Goal: Task Accomplishment & Management: Use online tool/utility

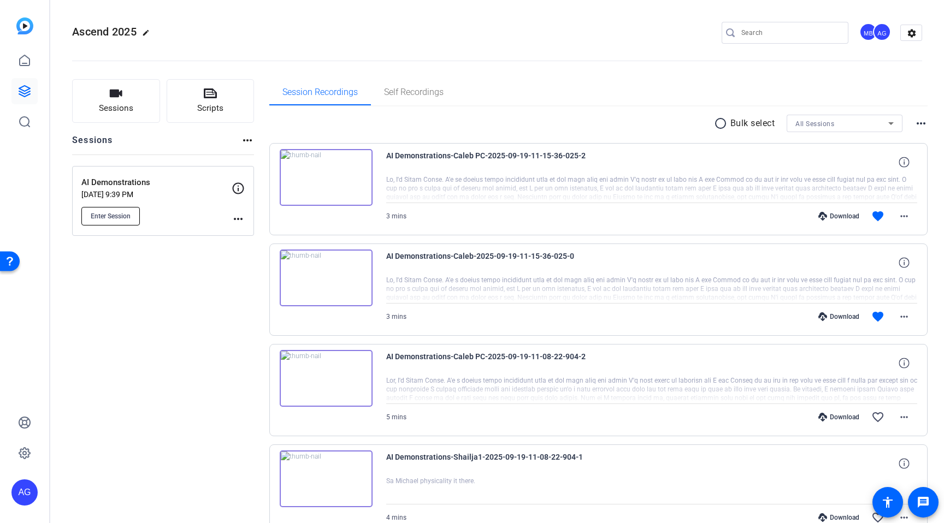
click at [116, 214] on span "Enter Session" at bounding box center [111, 216] width 40 height 9
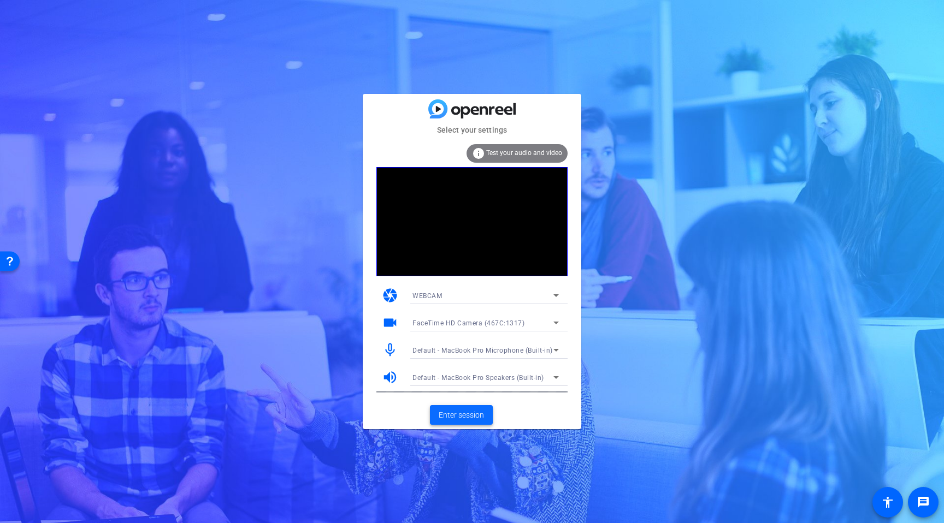
click at [470, 420] on span "Enter session" at bounding box center [460, 415] width 45 height 11
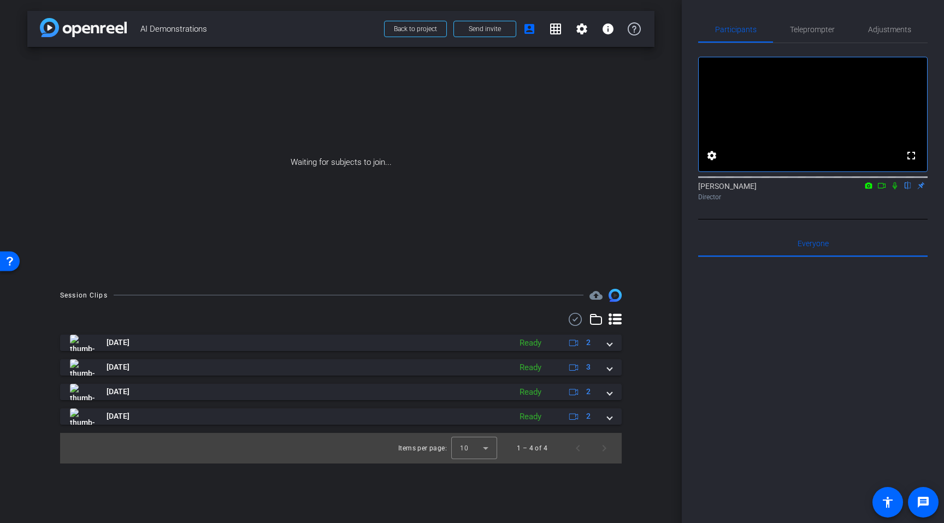
click at [882, 189] on icon at bounding box center [881, 186] width 9 height 8
click at [909, 189] on icon at bounding box center [907, 186] width 9 height 8
click at [803, 29] on span "Teleprompter" at bounding box center [812, 30] width 45 height 8
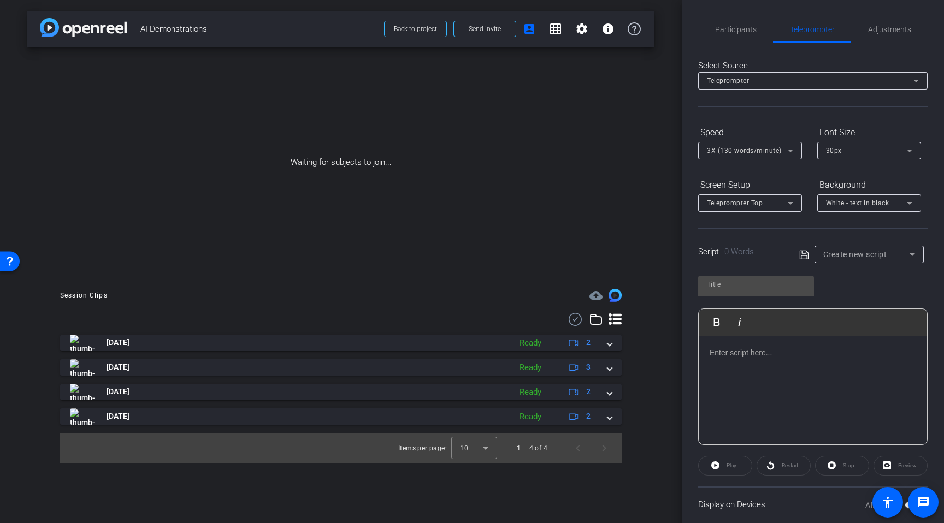
click at [854, 247] on div "Create new script" at bounding box center [869, 254] width 92 height 17
click at [849, 273] on span "Create new script" at bounding box center [851, 276] width 57 height 13
click at [738, 289] on input "text" at bounding box center [756, 284] width 98 height 13
type input "[PERSON_NAME]'s Script"
click at [779, 366] on div at bounding box center [812, 390] width 228 height 109
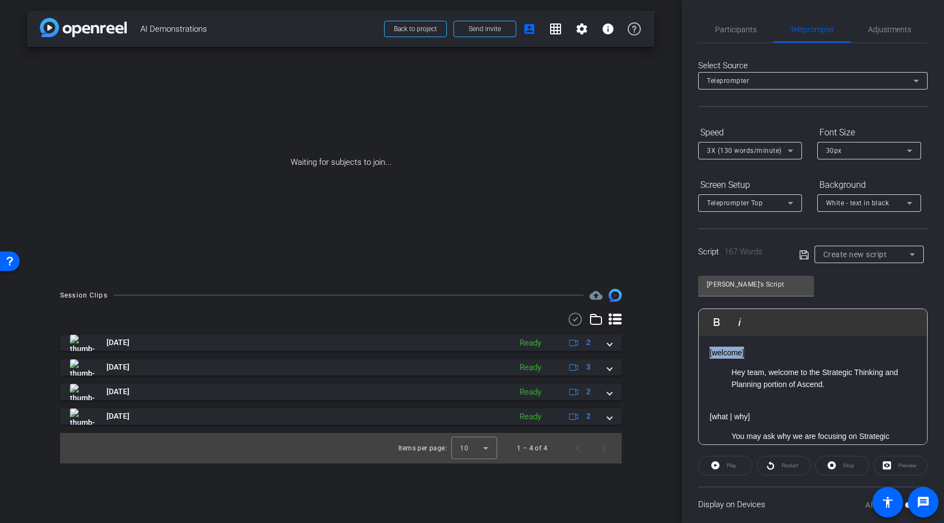
drag, startPoint x: 759, startPoint y: 358, endPoint x: 669, endPoint y: 347, distance: 90.2
click at [669, 347] on div "arrow_back AI Demonstrations Back to project Send invite account_box grid_on se…" at bounding box center [472, 261] width 944 height 523
click at [740, 355] on p "[welcome]" at bounding box center [812, 353] width 206 height 12
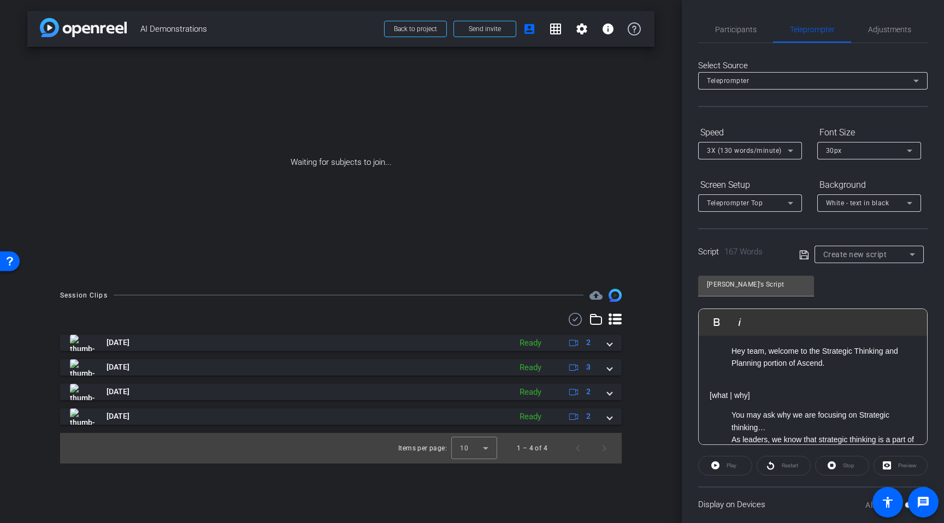
scroll to position [24, 0]
click at [751, 374] on div "[welcome] Hey team, welcome to the Strategic Thinking and Planning portion of A…" at bounding box center [812, 529] width 228 height 435
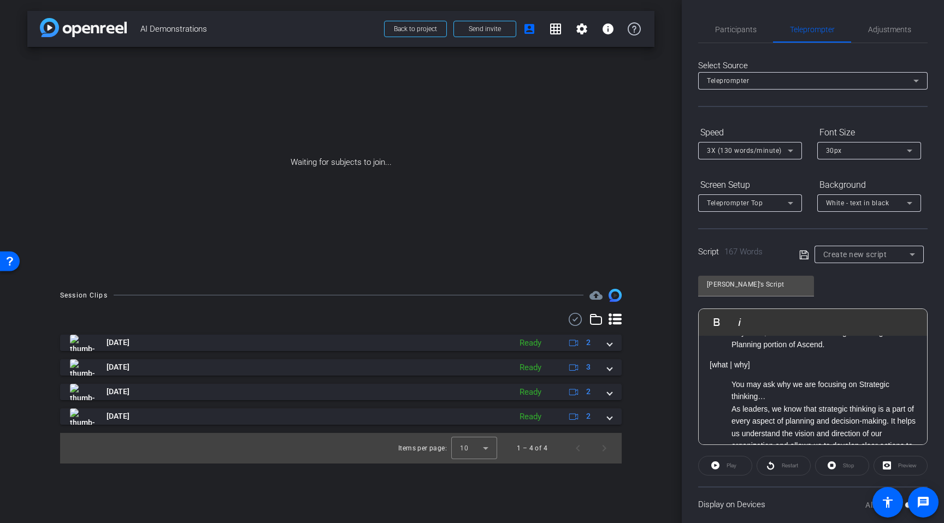
scroll to position [0, 0]
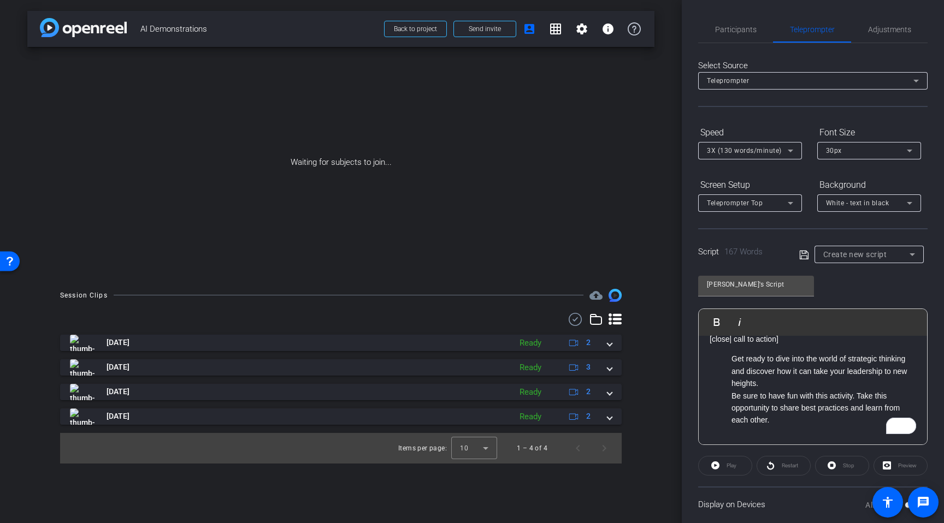
click at [729, 341] on p "[close| call to action]" at bounding box center [812, 339] width 206 height 12
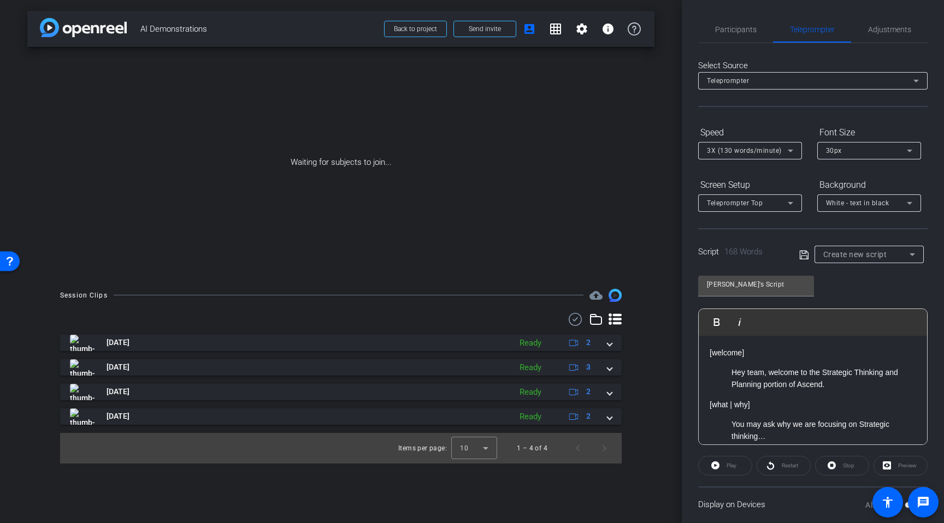
click at [765, 354] on p "[welcome]" at bounding box center [812, 353] width 206 height 12
click at [846, 255] on span "Create new script" at bounding box center [855, 254] width 64 height 9
click at [792, 286] on div at bounding box center [472, 261] width 944 height 523
click at [805, 252] on icon at bounding box center [803, 254] width 9 height 9
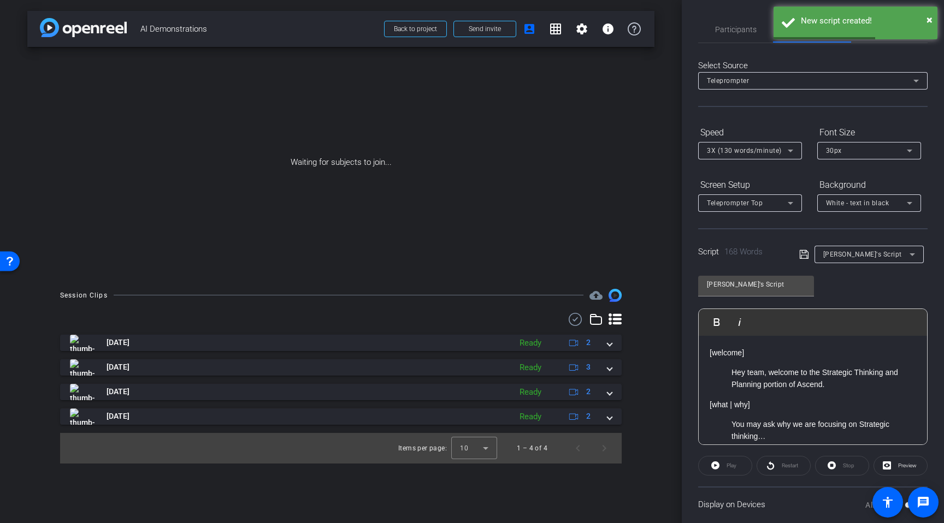
click at [760, 151] on span "3X (130 words/minute)" at bounding box center [744, 151] width 75 height 8
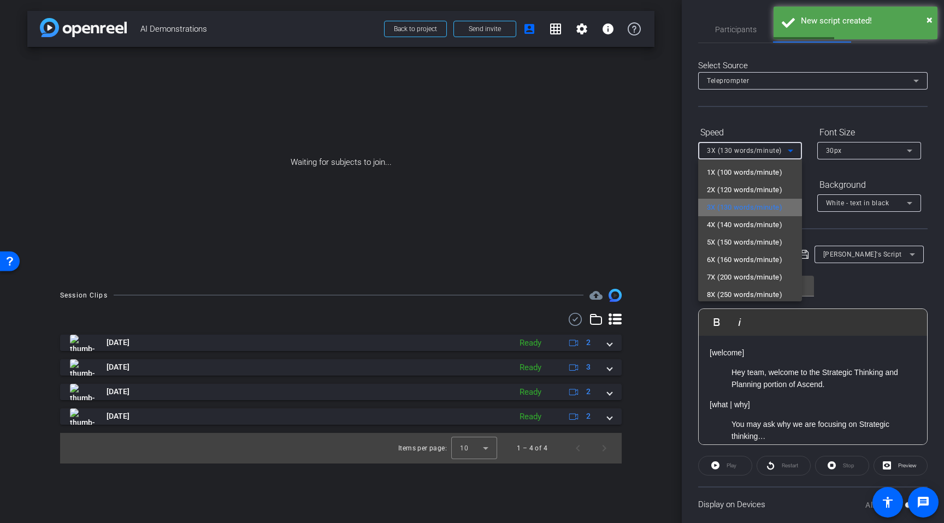
click at [760, 211] on span "3X (130 words/minute)" at bounding box center [744, 207] width 75 height 13
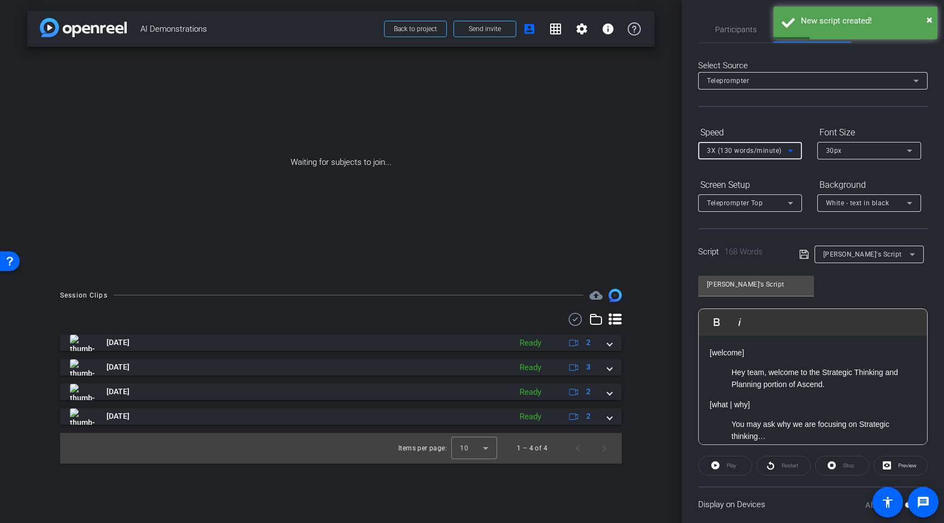
click at [839, 153] on span "30px" at bounding box center [834, 151] width 16 height 8
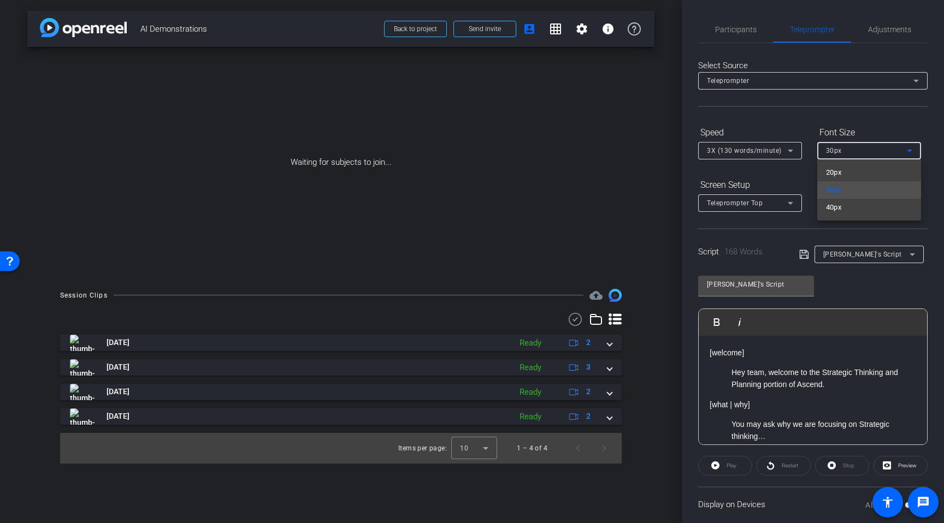
click at [830, 281] on div at bounding box center [472, 261] width 944 height 523
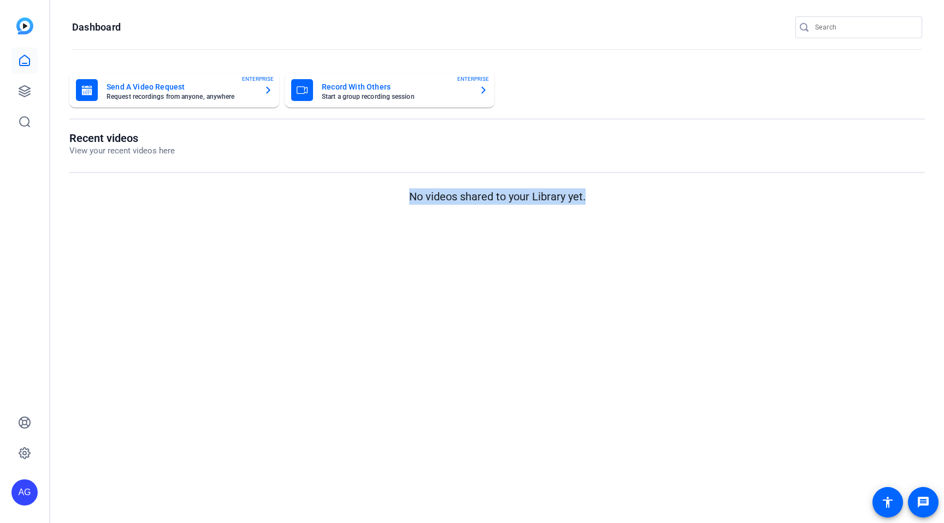
drag, startPoint x: 405, startPoint y: 198, endPoint x: 629, endPoint y: 208, distance: 224.1
click at [629, 208] on div "Send A Video Request Request recordings from anyone, anywhere ENTERPRISE Record…" at bounding box center [496, 140] width 893 height 157
click at [480, 238] on mat-sidenav-content "Dashboard Send A Video Request Request recordings from anyone, anywhere ENTERPR…" at bounding box center [496, 261] width 893 height 523
click at [21, 88] on icon at bounding box center [24, 91] width 13 height 13
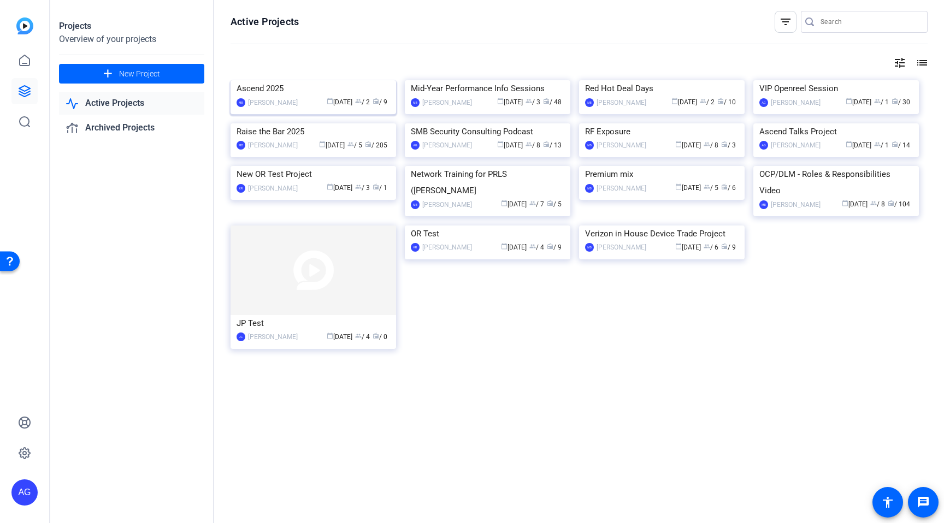
click at [324, 80] on img at bounding box center [312, 80] width 165 height 0
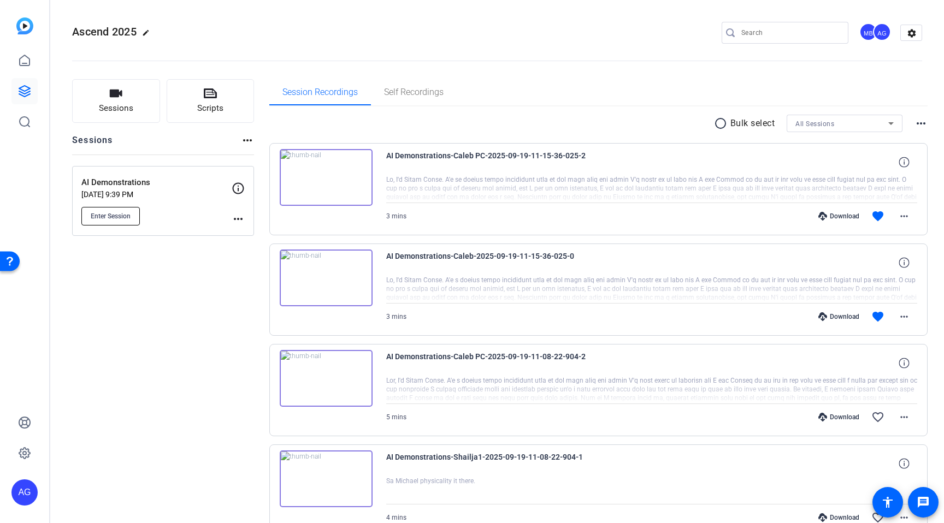
click at [110, 212] on span "Enter Session" at bounding box center [111, 216] width 40 height 9
click at [235, 214] on mat-icon "more_horiz" at bounding box center [238, 218] width 13 height 13
click at [247, 230] on span "Edit Session" at bounding box center [265, 234] width 50 height 13
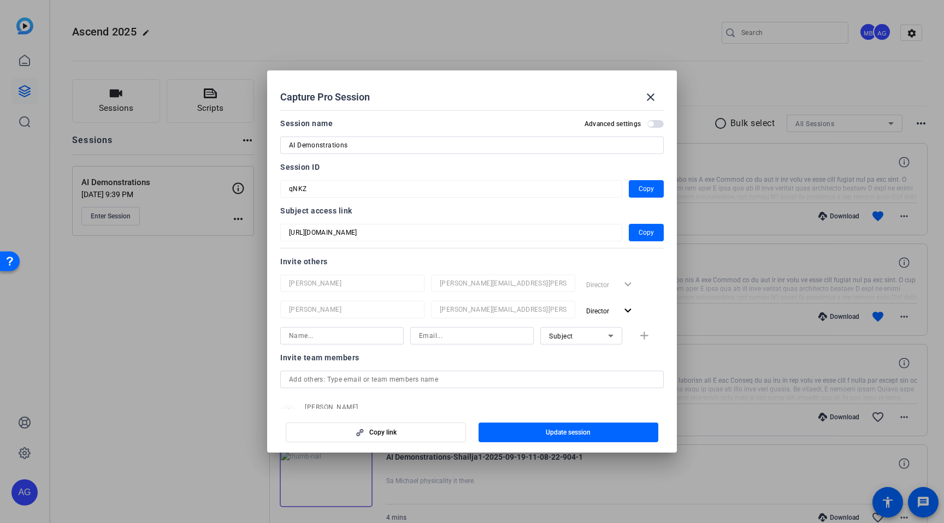
click at [360, 145] on input "AI Demonstrations" at bounding box center [472, 145] width 366 height 13
type input "A"
type input "Ascend 2025 Openreel Session"
click at [373, 161] on div at bounding box center [471, 160] width 383 height 12
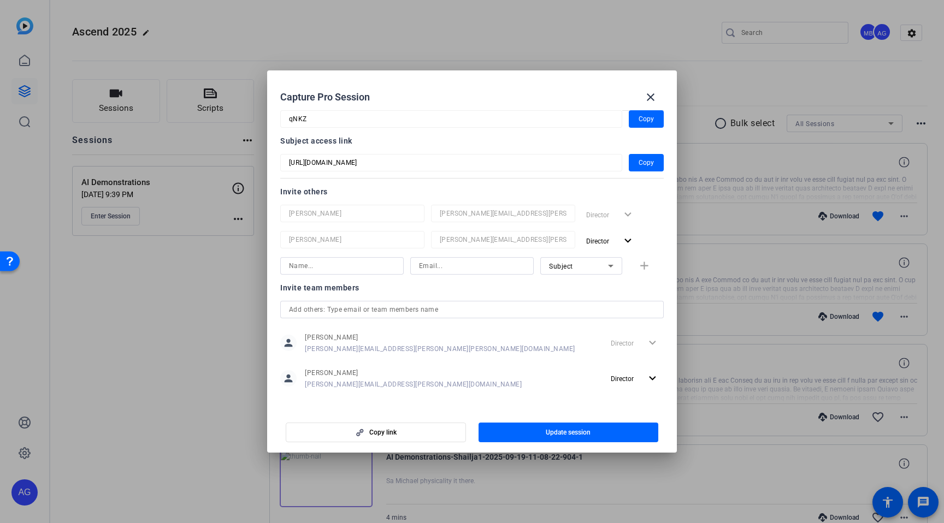
scroll to position [72, 0]
click at [329, 265] on input at bounding box center [342, 264] width 106 height 13
type input "Kimberlee"
click at [478, 265] on input at bounding box center [472, 264] width 106 height 13
paste input "kimberlee.lawson@verizonwireless.com"
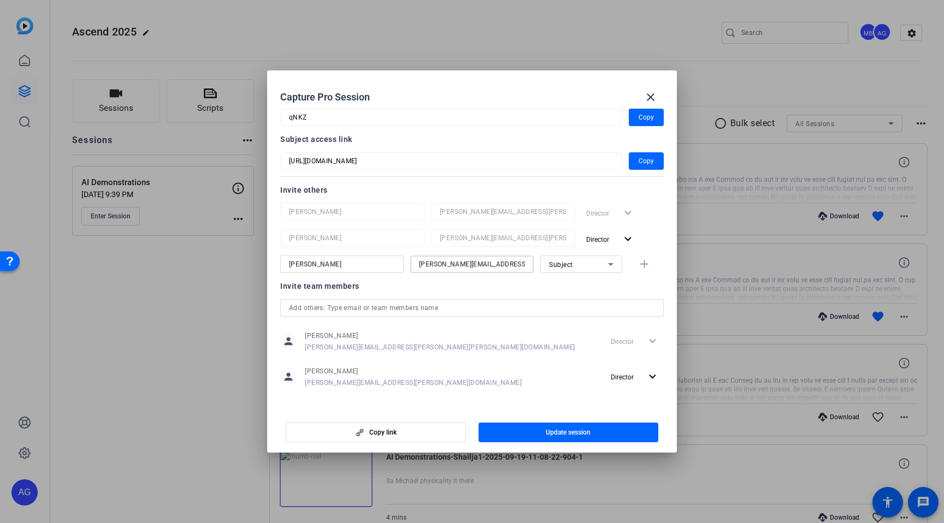
scroll to position [0, 18]
type input "kimberlee.lawson@verizonwireless.com"
click at [567, 262] on span "Subject" at bounding box center [561, 265] width 24 height 8
click at [585, 263] on div "Subject" at bounding box center [578, 265] width 59 height 14
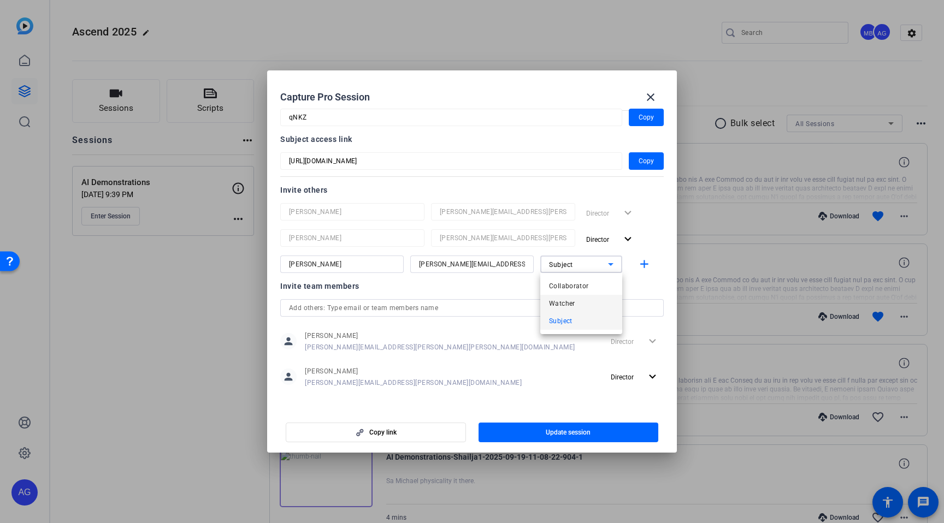
click at [569, 299] on span "Watcher" at bounding box center [562, 303] width 26 height 13
click at [597, 285] on div "Invite team members" at bounding box center [471, 286] width 383 height 13
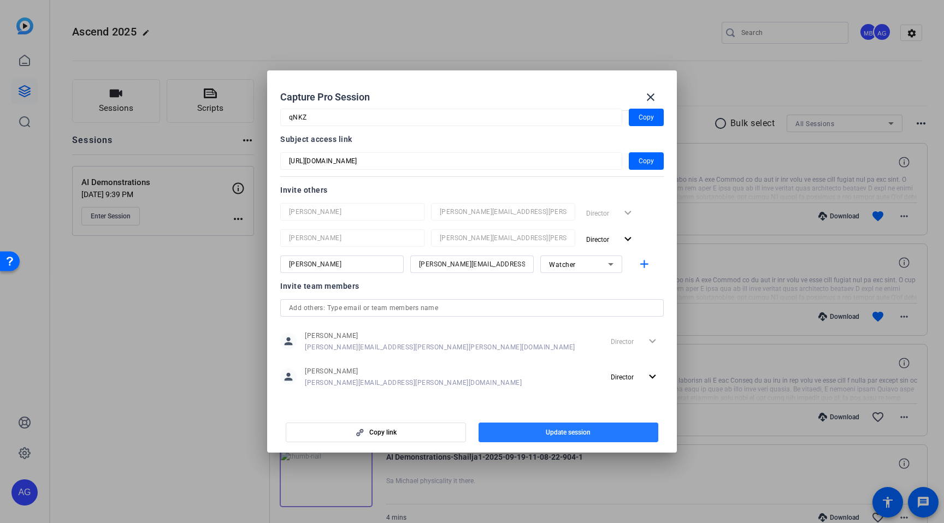
click at [556, 435] on span "Update session" at bounding box center [568, 432] width 45 height 9
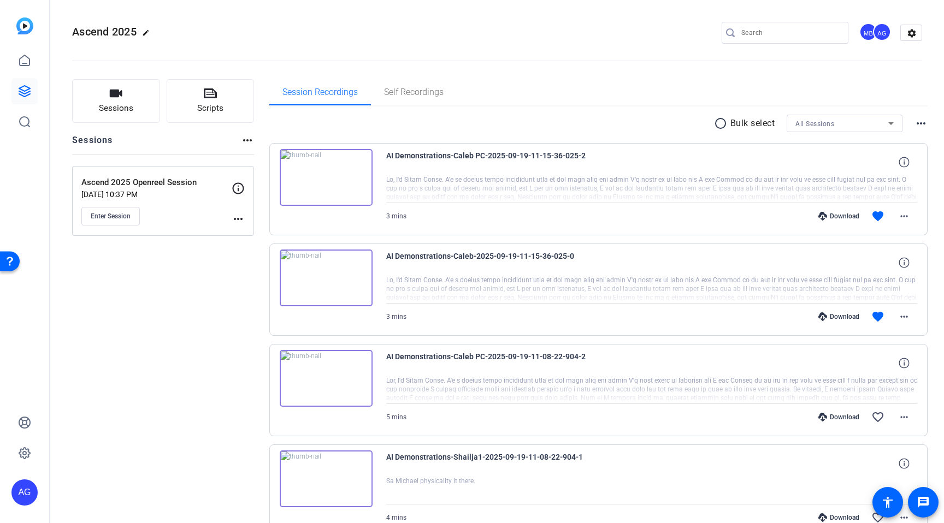
click at [239, 222] on mat-icon "more_horiz" at bounding box center [238, 218] width 13 height 13
click at [244, 226] on div "Edit Session Archive Session" at bounding box center [265, 242] width 67 height 33
click at [237, 216] on mat-icon "more_horiz" at bounding box center [238, 218] width 13 height 13
click at [259, 238] on span "Edit Session" at bounding box center [265, 234] width 50 height 13
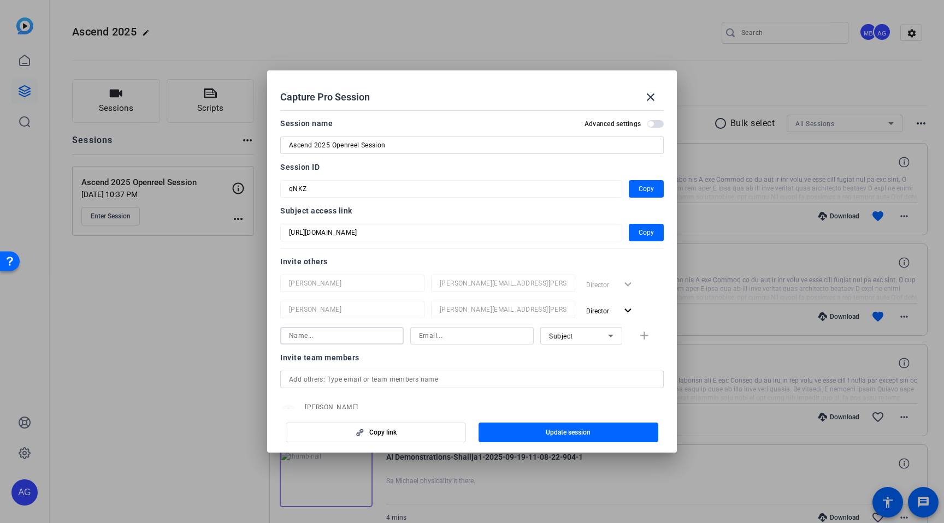
click at [364, 335] on input at bounding box center [342, 335] width 106 height 13
paste input "kimberlee.lawson@verizonwireless.com"
type input "kimberlee.lawson@verizonwireless.com"
click at [375, 337] on input at bounding box center [342, 335] width 106 height 13
type input "Kimberlee"
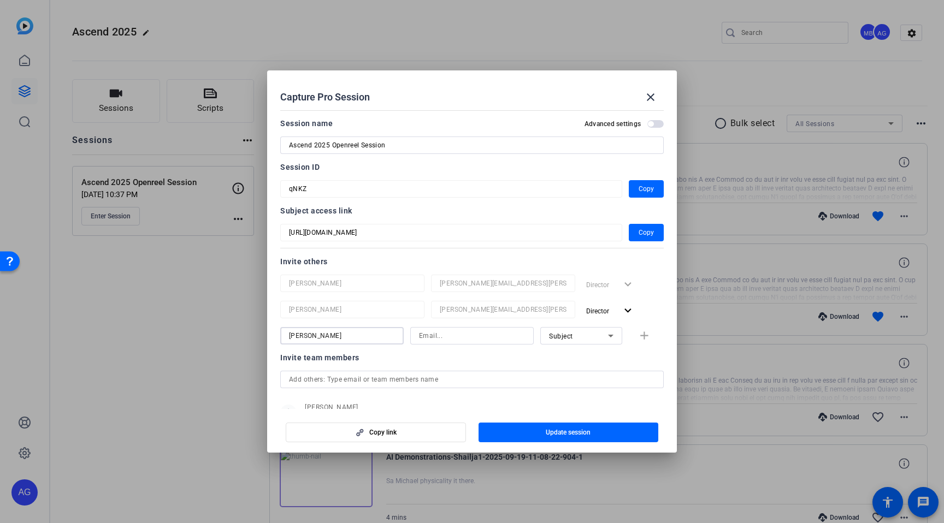
click at [458, 334] on input at bounding box center [472, 335] width 106 height 13
paste input "kimberlee.lawson@verizonwireless.com"
type input "kimberlee.lawson@verizonwireless.com"
click at [581, 352] on div at bounding box center [581, 351] width 82 height 12
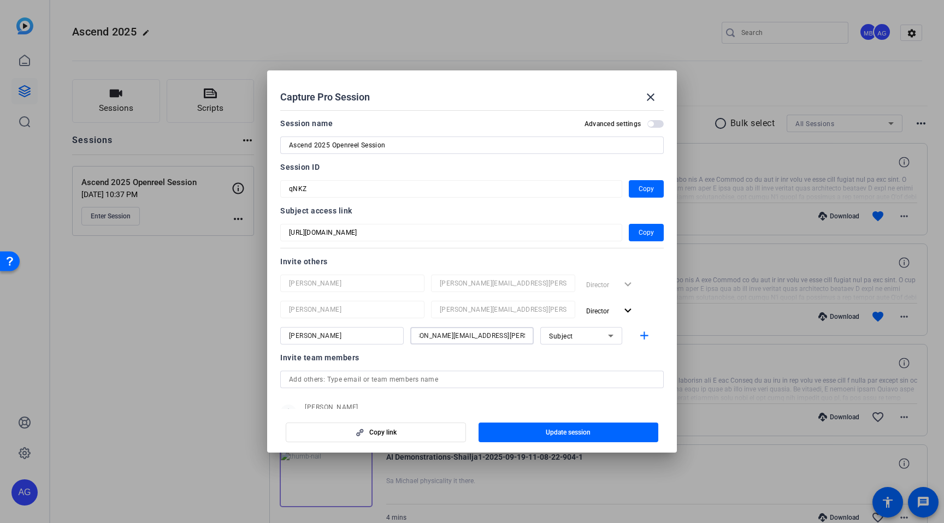
scroll to position [0, 0]
click at [592, 337] on div "Subject" at bounding box center [578, 336] width 59 height 14
click at [577, 372] on mat-option "Watcher" at bounding box center [581, 374] width 82 height 17
click at [604, 363] on div "Invite team members" at bounding box center [471, 357] width 383 height 13
click at [642, 339] on mat-icon "add" at bounding box center [644, 336] width 14 height 14
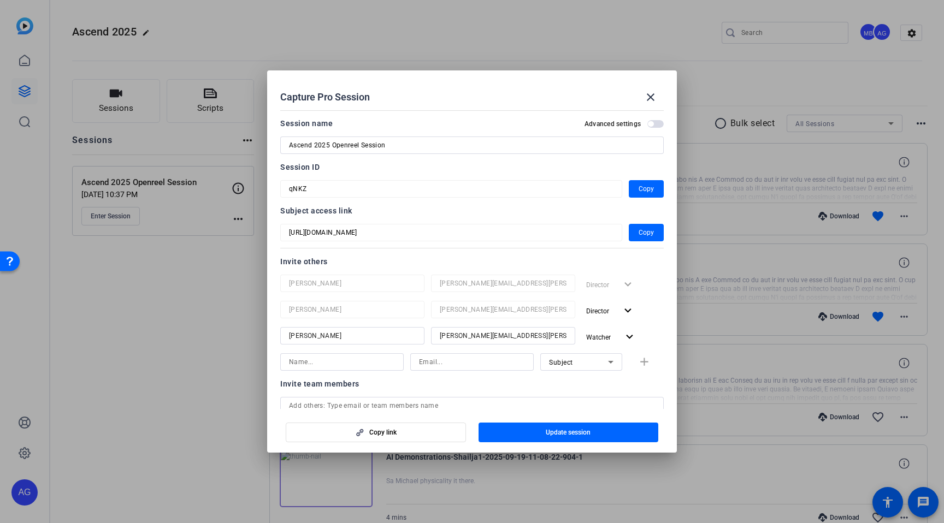
click at [589, 382] on div at bounding box center [581, 377] width 82 height 12
click at [539, 431] on span "button" at bounding box center [568, 432] width 180 height 26
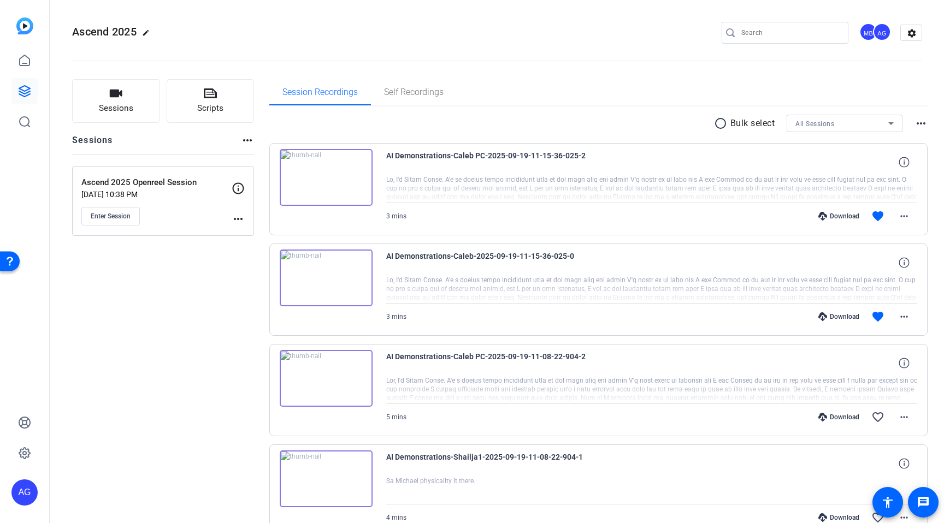
click at [244, 217] on mat-icon "more_horiz" at bounding box center [238, 218] width 13 height 13
click at [253, 228] on button "Edit Session" at bounding box center [265, 235] width 67 height 14
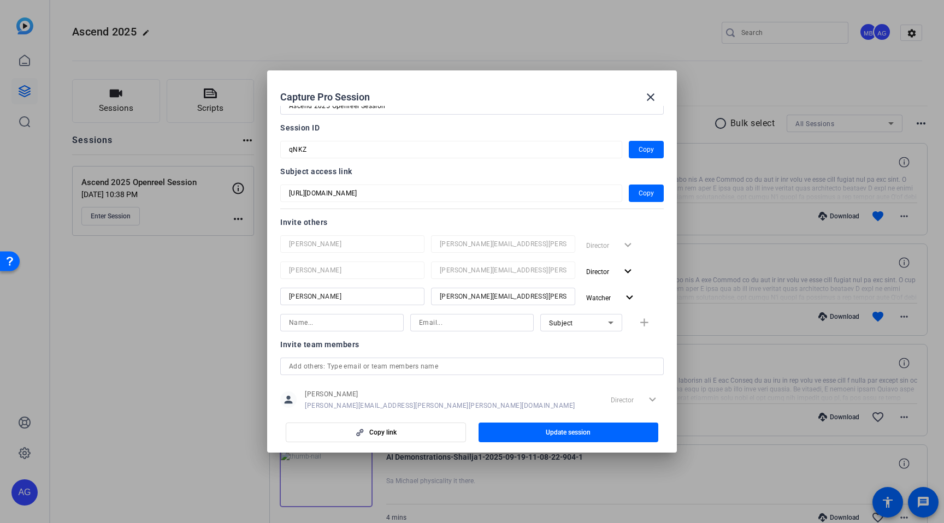
scroll to position [40, 0]
click at [647, 96] on mat-icon "close" at bounding box center [650, 97] width 13 height 13
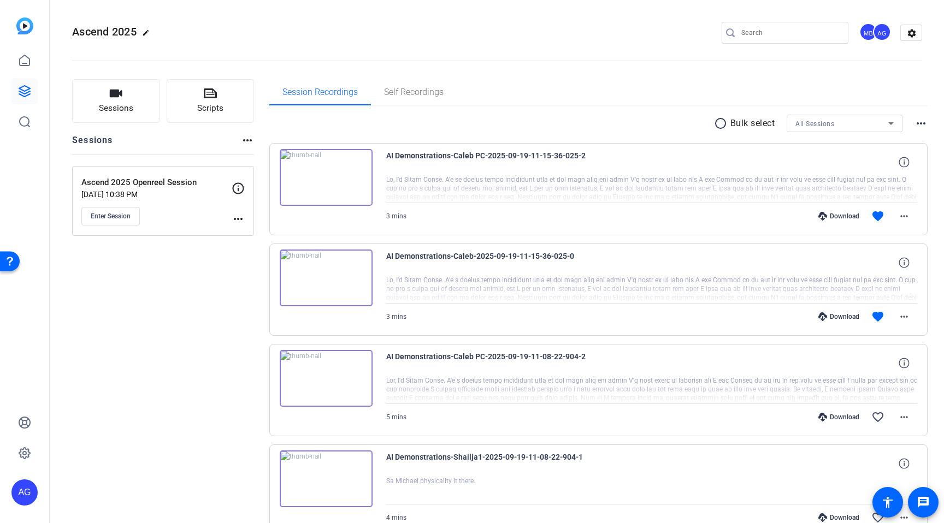
click at [238, 220] on mat-icon "more_horiz" at bounding box center [238, 218] width 13 height 13
click at [245, 234] on span "Edit Session" at bounding box center [265, 234] width 50 height 13
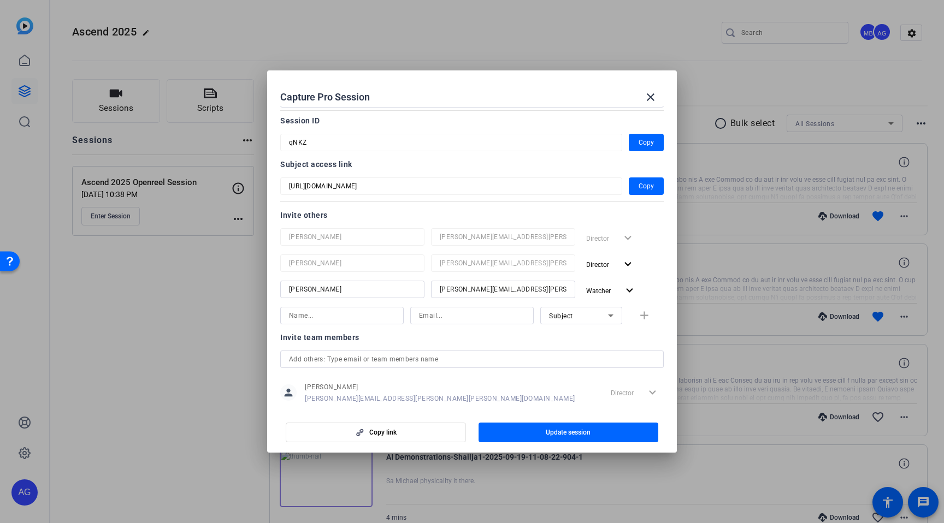
scroll to position [52, 0]
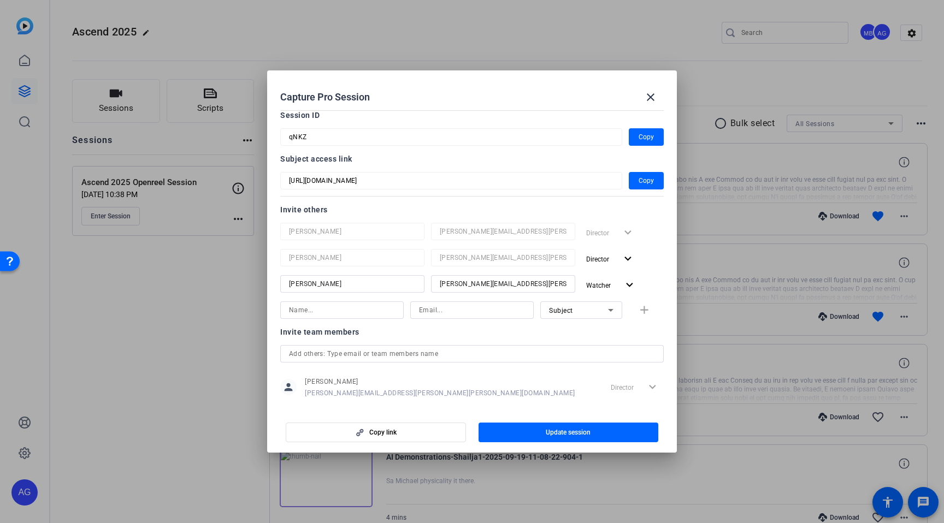
click at [349, 309] on input at bounding box center [342, 310] width 106 height 13
click at [430, 314] on input at bounding box center [472, 310] width 106 height 13
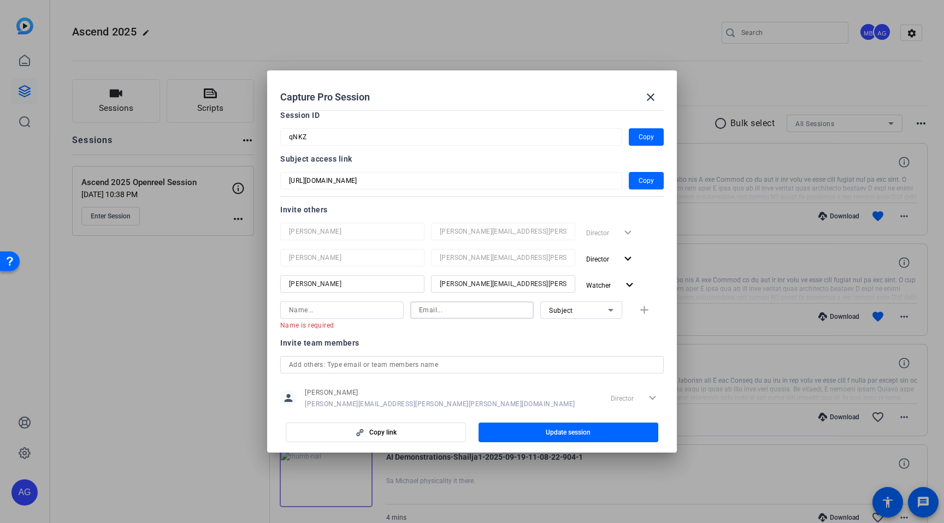
paste input "karen.phung@verizon.com"
type input "karen.phung@verizon.com"
click at [358, 311] on input at bounding box center [342, 310] width 106 height 13
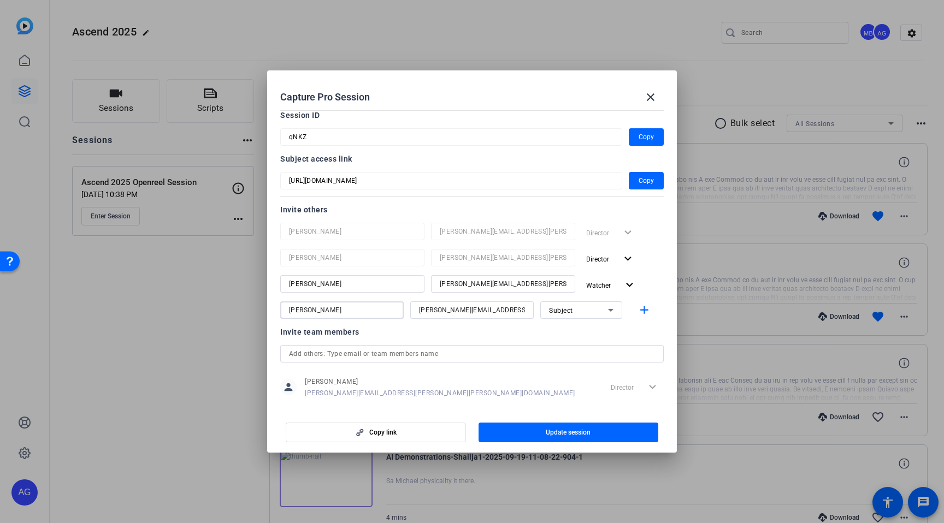
type input "Karen"
click at [604, 309] on icon at bounding box center [610, 310] width 13 height 13
click at [601, 311] on div "Subject" at bounding box center [578, 311] width 59 height 14
click at [579, 346] on mat-option "Watcher" at bounding box center [581, 349] width 82 height 17
click at [592, 327] on div at bounding box center [581, 325] width 82 height 12
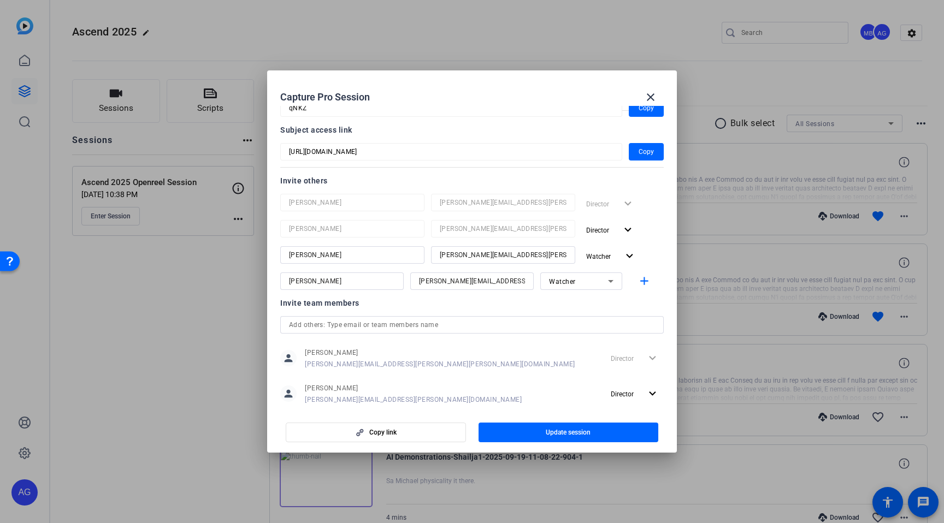
scroll to position [102, 0]
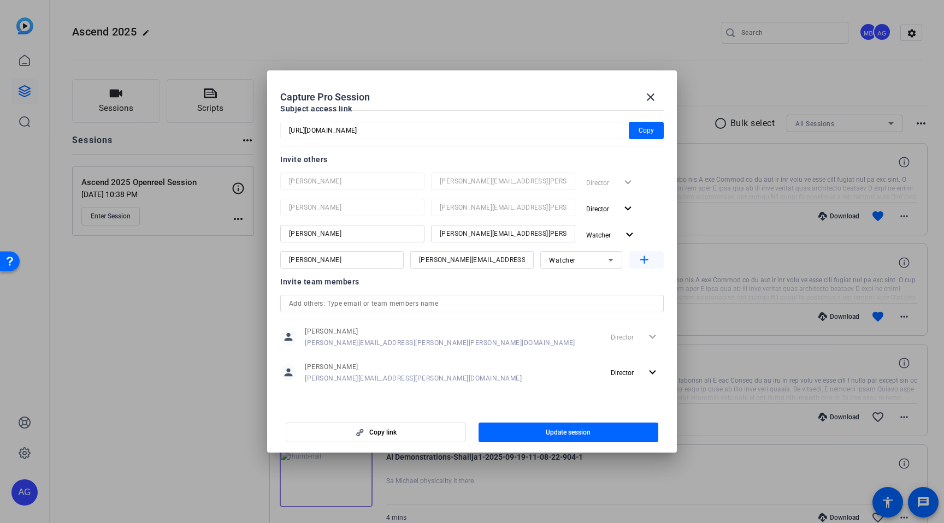
click at [644, 262] on mat-icon "add" at bounding box center [644, 260] width 14 height 14
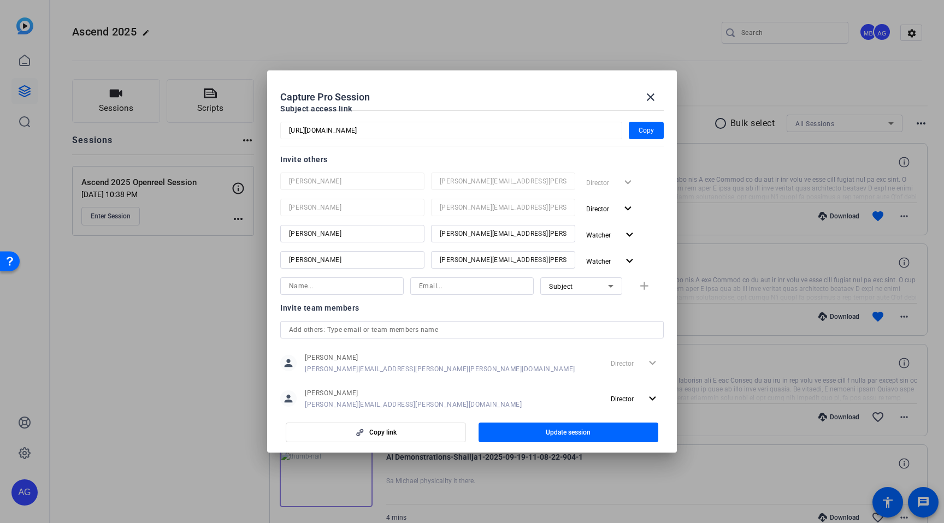
click at [613, 312] on div "Invite team members" at bounding box center [471, 307] width 383 height 13
click at [554, 430] on span "Update session" at bounding box center [568, 432] width 45 height 9
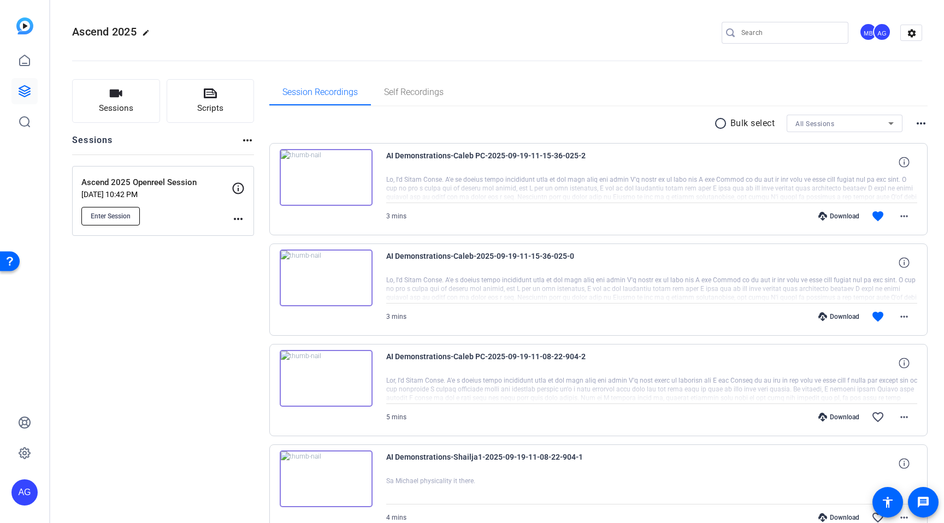
click at [117, 216] on span "Enter Session" at bounding box center [111, 216] width 40 height 9
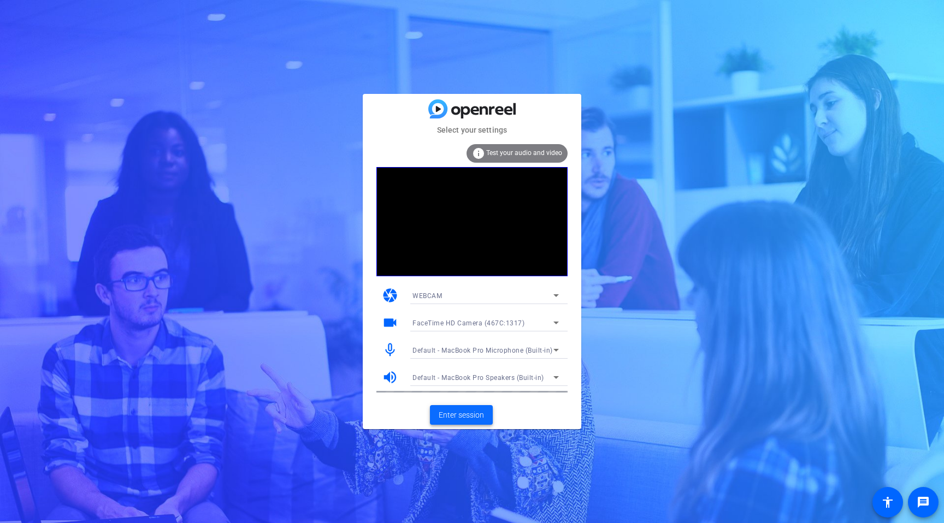
click at [471, 410] on span "Enter session" at bounding box center [460, 415] width 45 height 11
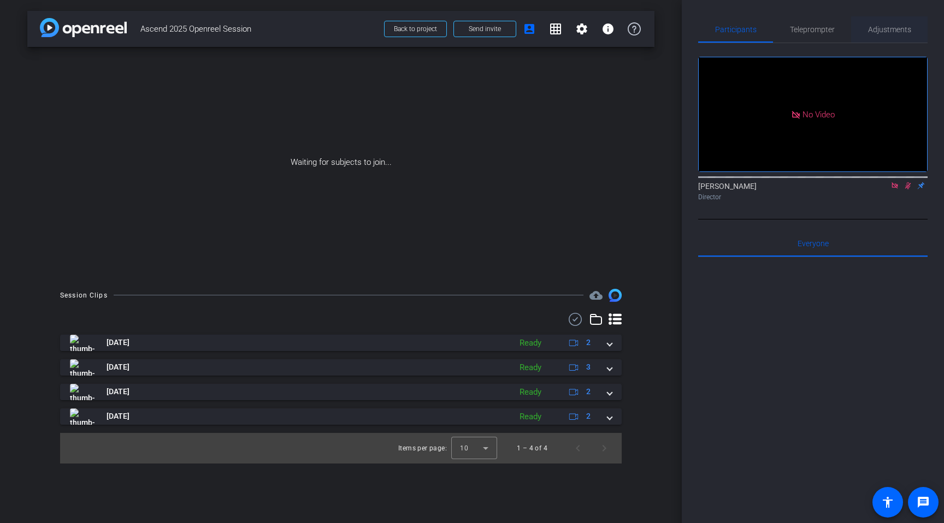
click at [881, 18] on span "Adjustments" at bounding box center [889, 29] width 43 height 26
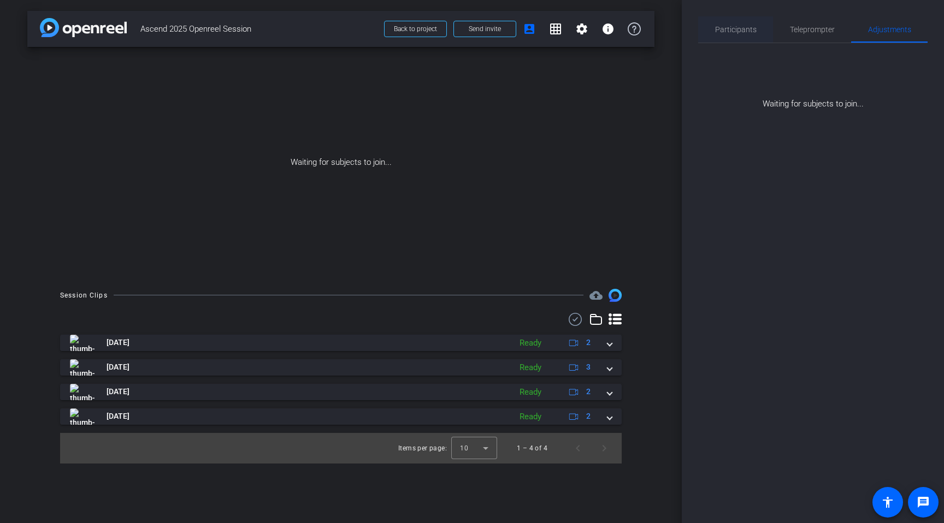
click at [735, 23] on span "Participants" at bounding box center [736, 29] width 42 height 26
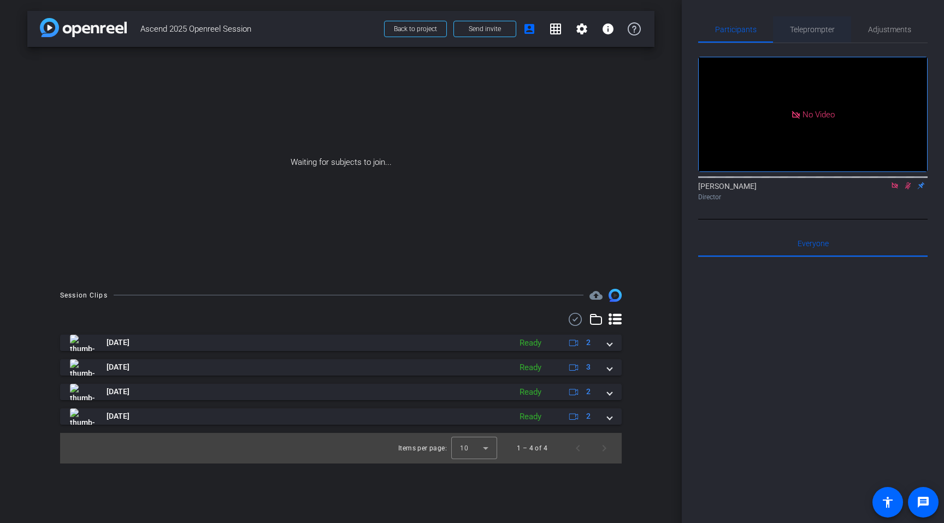
click at [785, 34] on div "Teleprompter" at bounding box center [812, 29] width 78 height 26
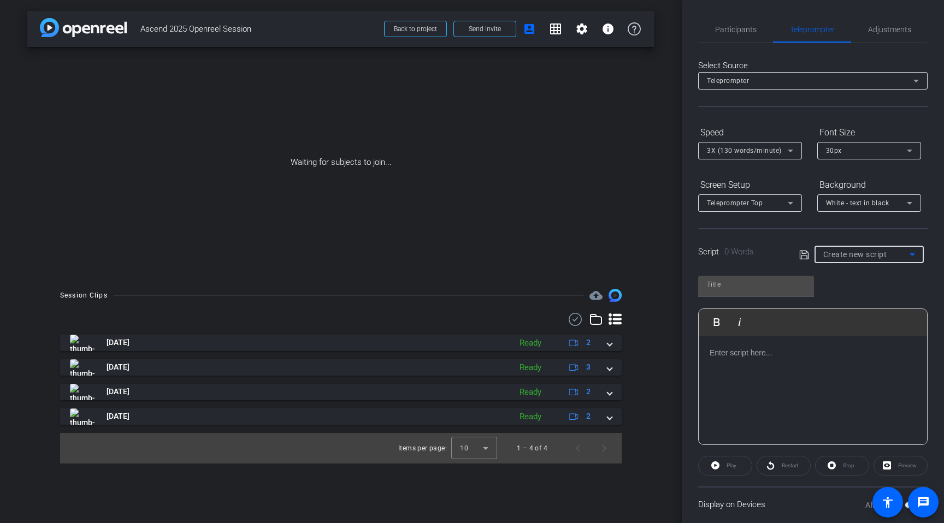
click at [837, 251] on span "Create new script" at bounding box center [855, 254] width 64 height 9
click at [843, 296] on span "[PERSON_NAME]'s Script" at bounding box center [863, 293] width 81 height 13
type input "[PERSON_NAME]'s Script"
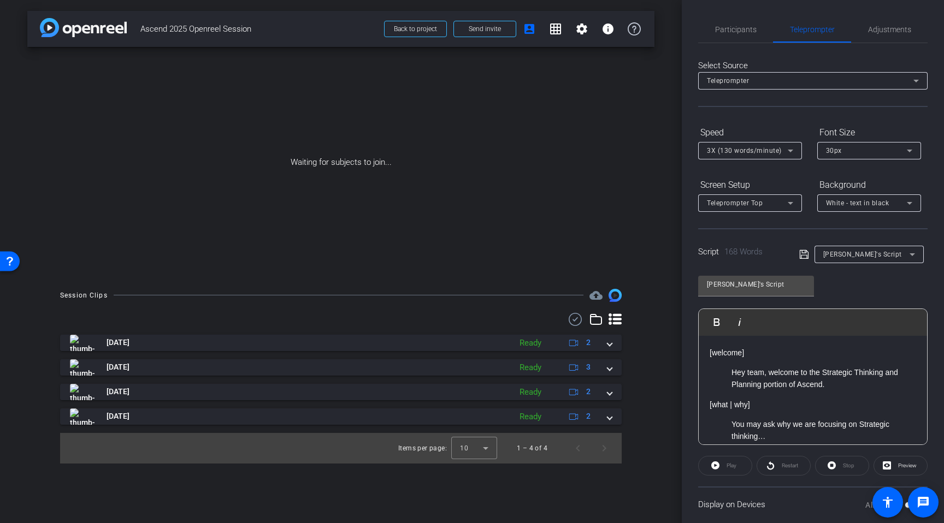
drag, startPoint x: 829, startPoint y: 388, endPoint x: 713, endPoint y: 364, distance: 118.8
click at [765, 378] on p "Hey team, welcome to the Strategic Thinking and Planning portion of Ascend." at bounding box center [823, 378] width 185 height 25
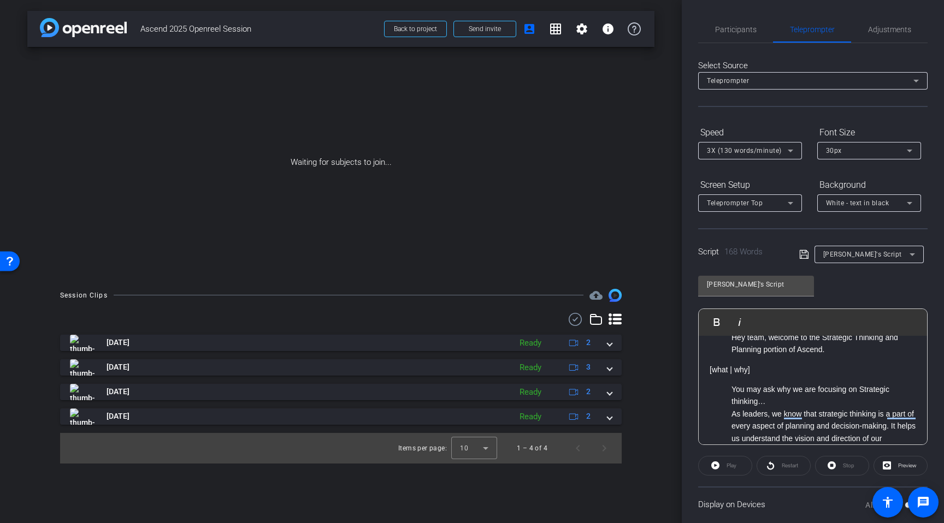
scroll to position [42, 0]
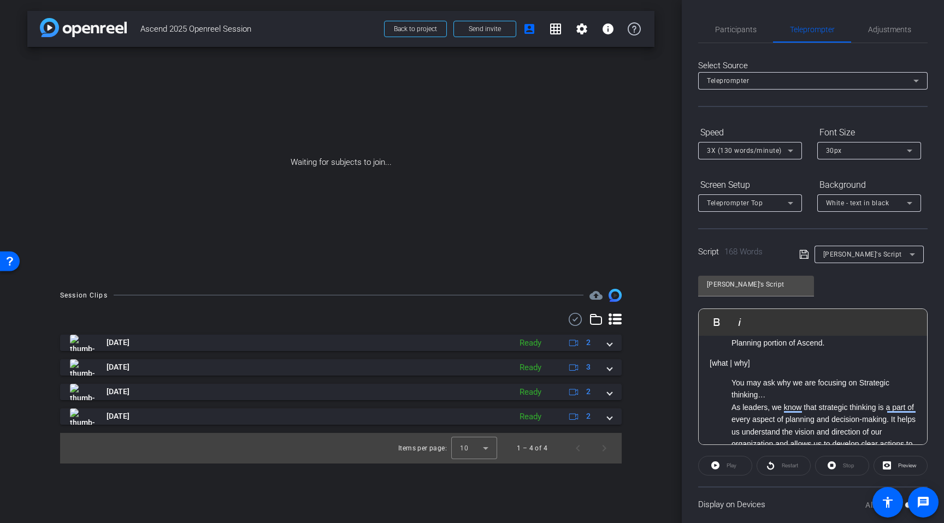
click at [790, 395] on p "You may ask why we are focusing on Strategic thinking…" at bounding box center [823, 389] width 185 height 25
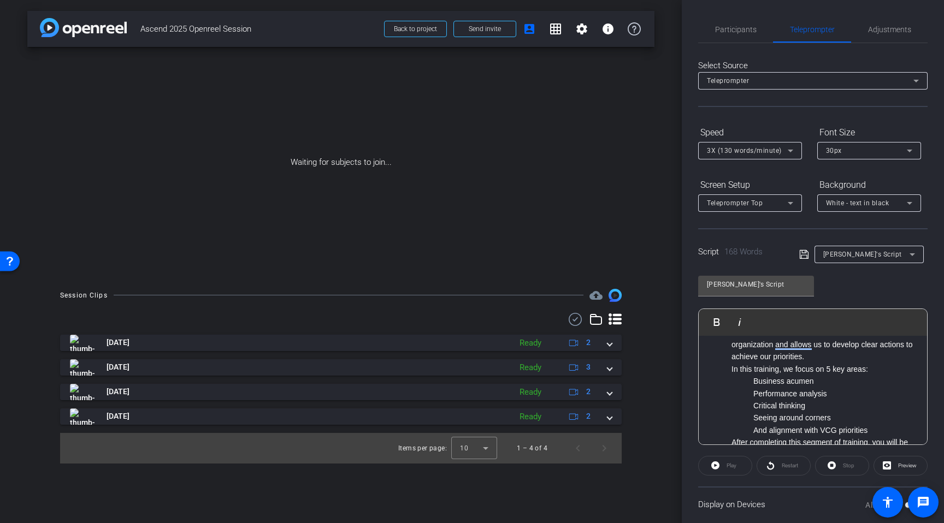
scroll to position [0, 0]
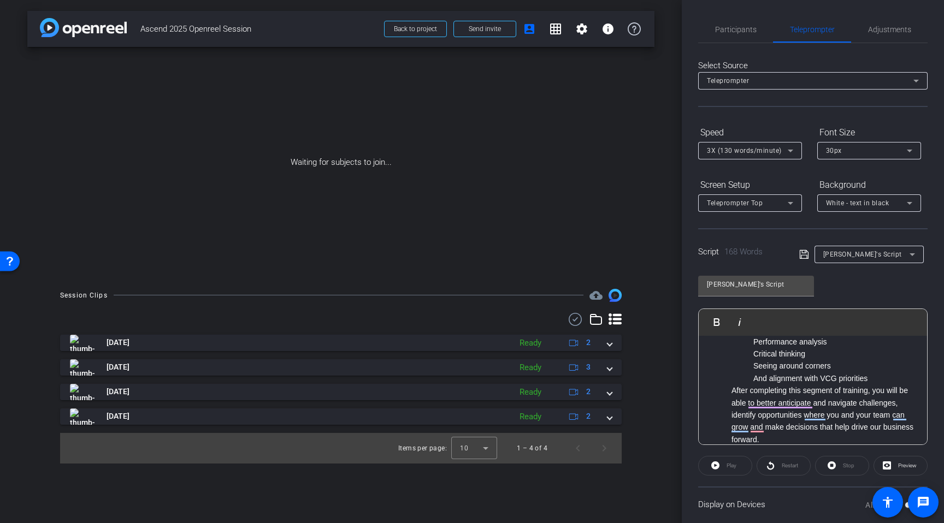
click at [875, 370] on p "Seeing around corners" at bounding box center [834, 366] width 163 height 12
click at [880, 377] on p "And alignment with VCG priorities" at bounding box center [834, 378] width 163 height 12
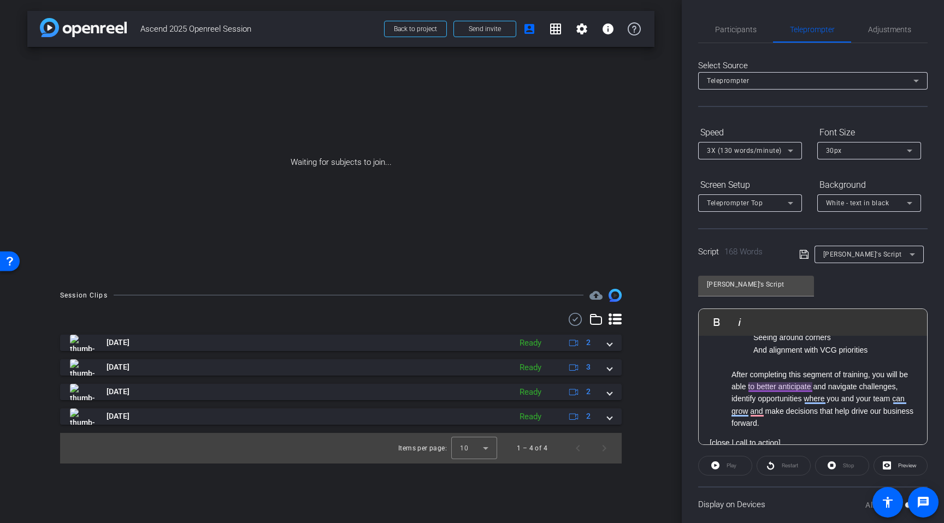
click at [796, 386] on p "After completing this segment of training, you will be able to better anticipat…" at bounding box center [823, 399] width 185 height 61
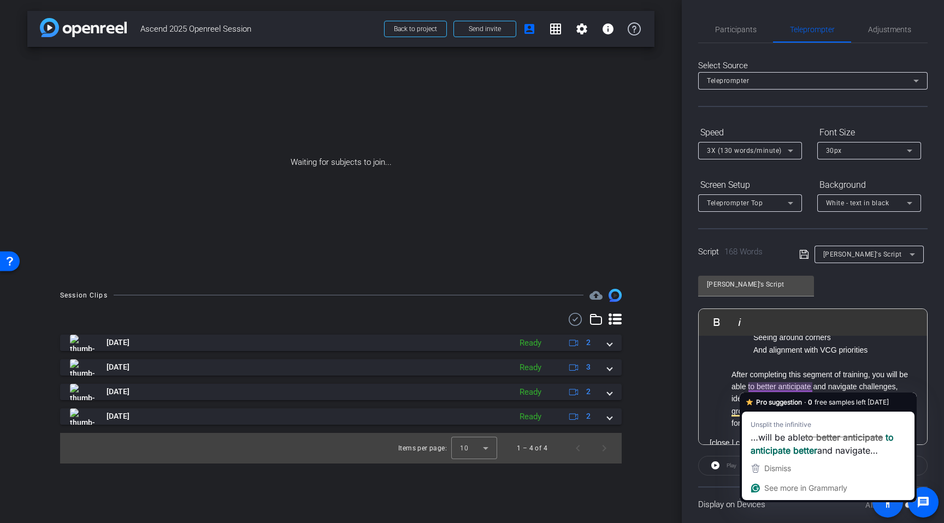
click at [834, 384] on p "After completing this segment of training, you will be able to better anticipat…" at bounding box center [823, 399] width 185 height 61
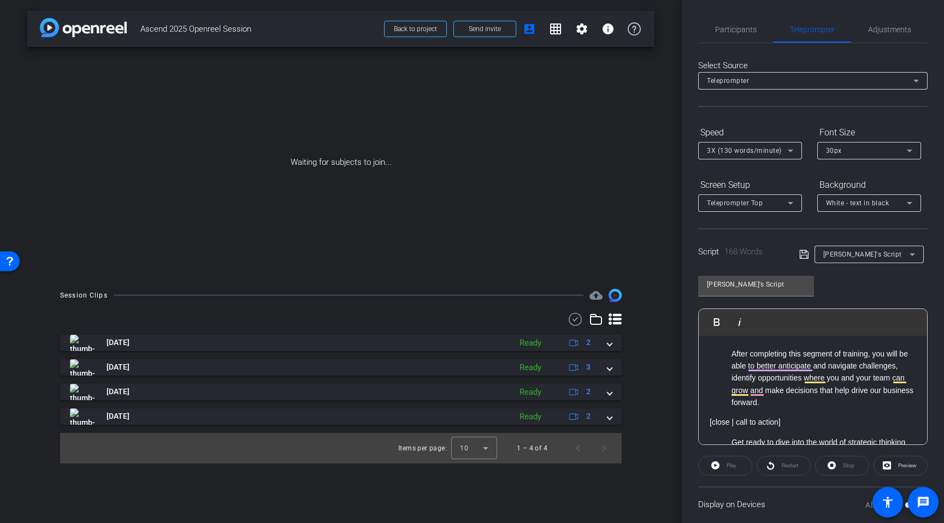
click at [805, 408] on p "After completing this segment of training, you will be able to better anticipat…" at bounding box center [823, 378] width 185 height 61
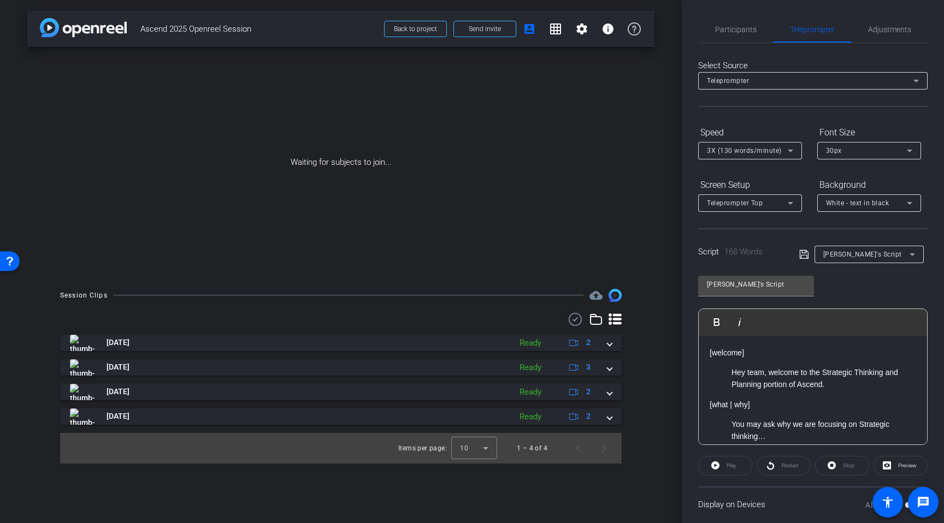
click at [579, 217] on div "Waiting for subjects to join..." at bounding box center [340, 162] width 627 height 231
